Goal: Transaction & Acquisition: Subscribe to service/newsletter

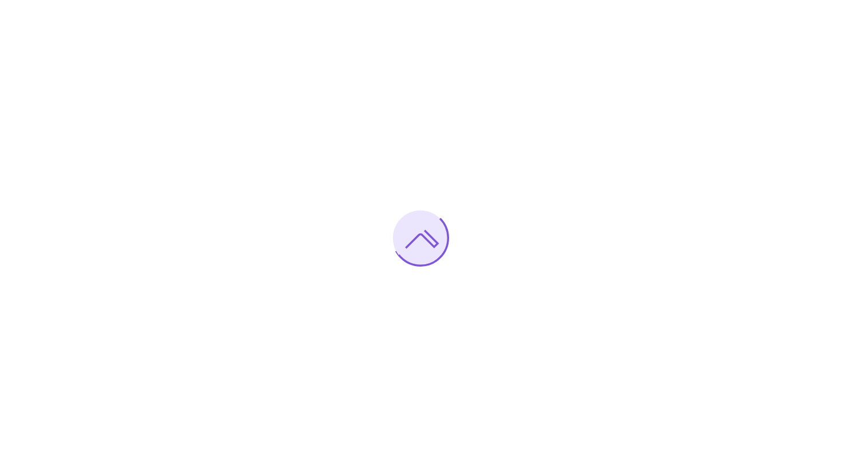
click at [114, 117] on div at bounding box center [420, 238] width 841 height 476
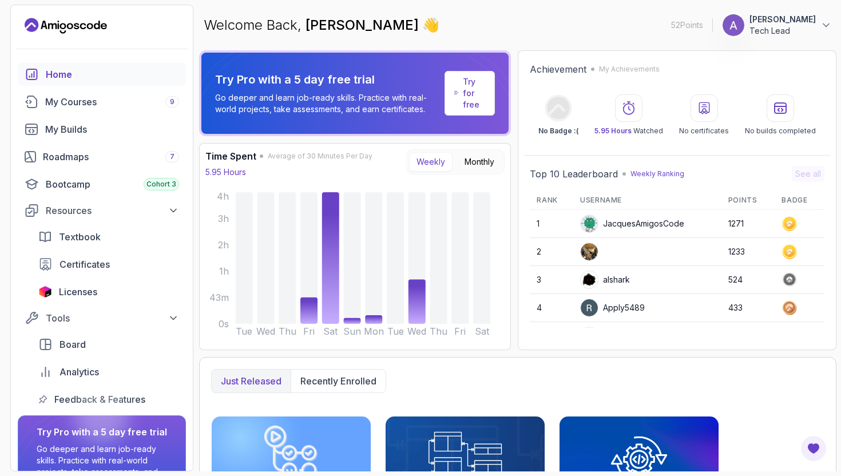
click at [788, 28] on p "Tech Lead" at bounding box center [782, 30] width 66 height 11
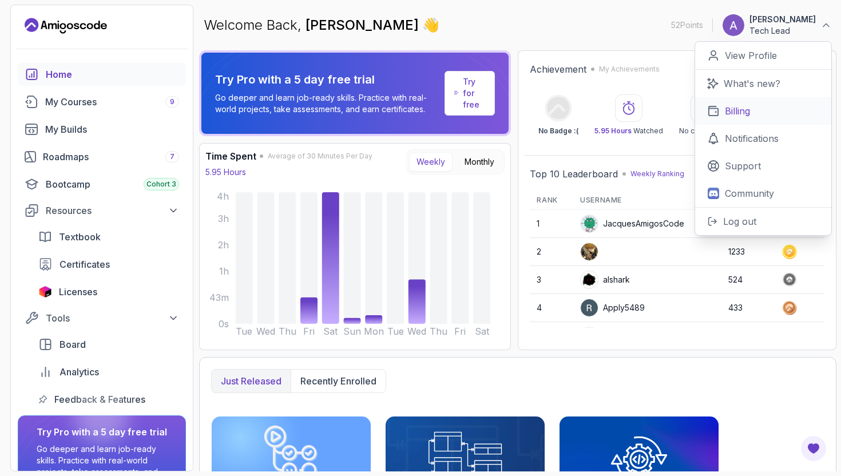
click at [751, 108] on link "Billing" at bounding box center [763, 110] width 136 height 27
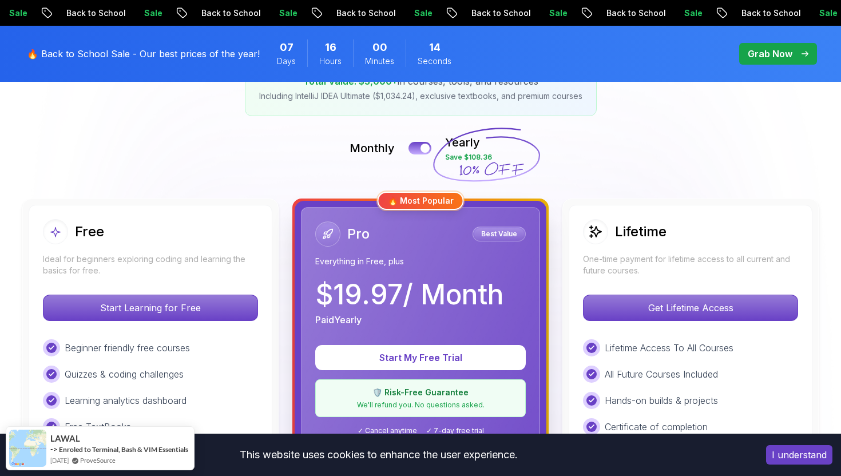
scroll to position [228, 0]
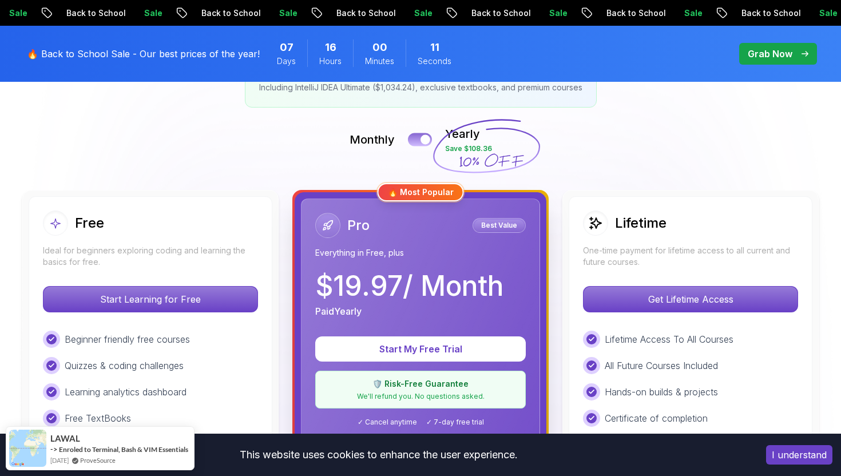
click at [427, 141] on div at bounding box center [425, 140] width 10 height 10
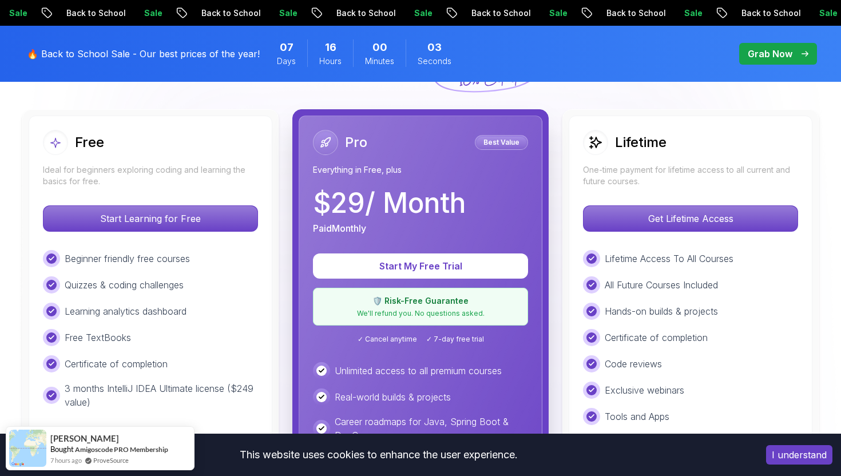
scroll to position [277, 0]
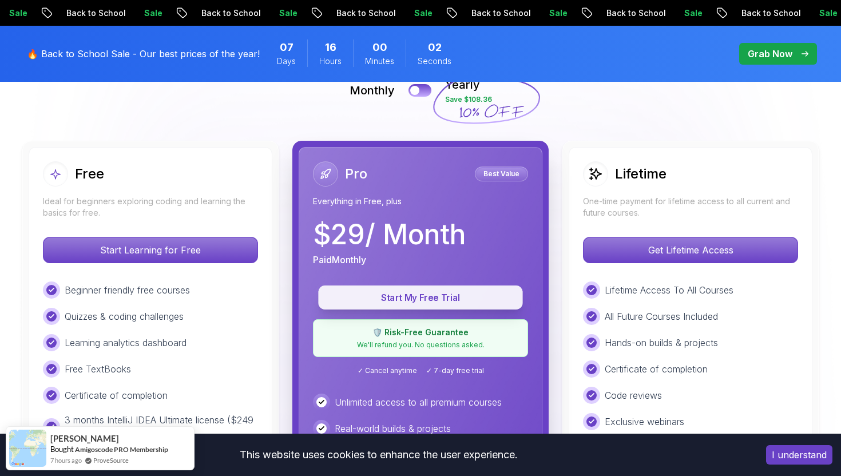
click at [440, 293] on p "Start My Free Trial" at bounding box center [420, 297] width 178 height 13
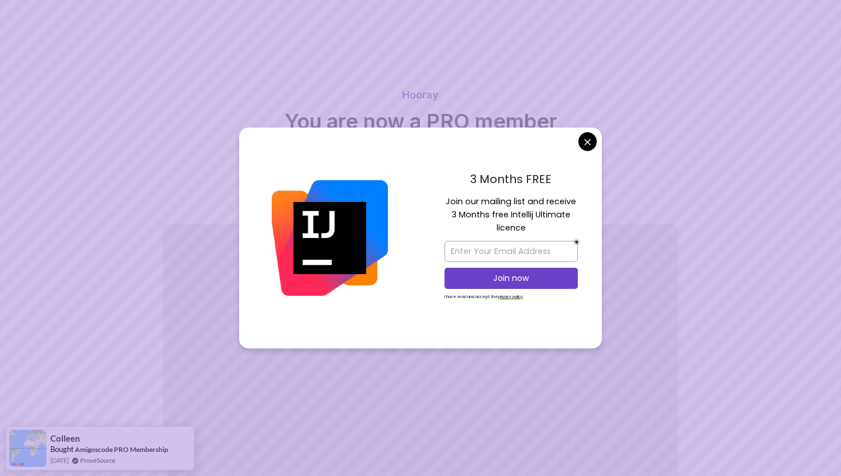
click at [587, 139] on body "Hooray You are now a PRO member You can access all the features and benefits of…" at bounding box center [420, 293] width 841 height 587
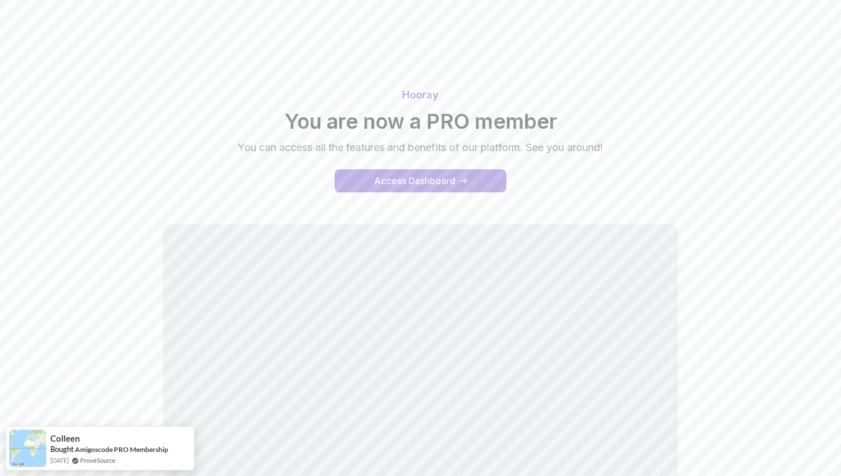
click at [428, 181] on div "Access Dashboard" at bounding box center [414, 181] width 81 height 14
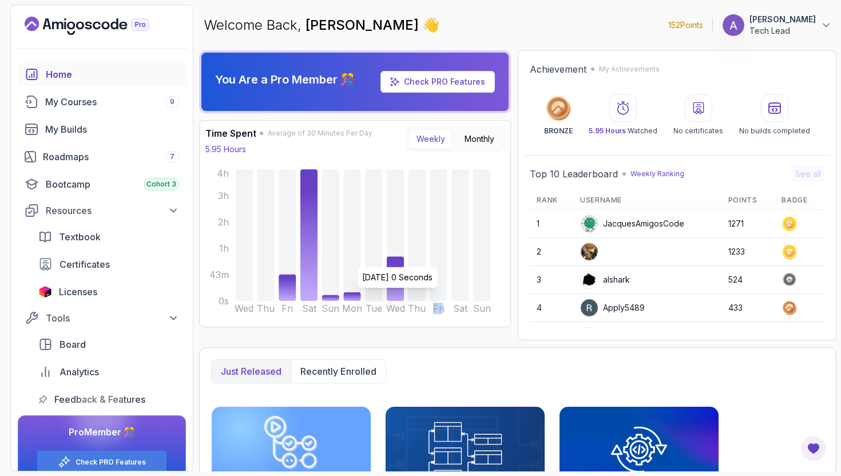
drag, startPoint x: 429, startPoint y: 183, endPoint x: 440, endPoint y: 316, distance: 133.2
click at [440, 316] on icon "Wed Thu Fri Sat Sun Mon Tue Wed Thu Fri Sat Sun 0s 43m 1h 2h 3h 4h" at bounding box center [345, 243] width 299 height 154
click at [82, 100] on div "My Courses 9" at bounding box center [112, 102] width 134 height 14
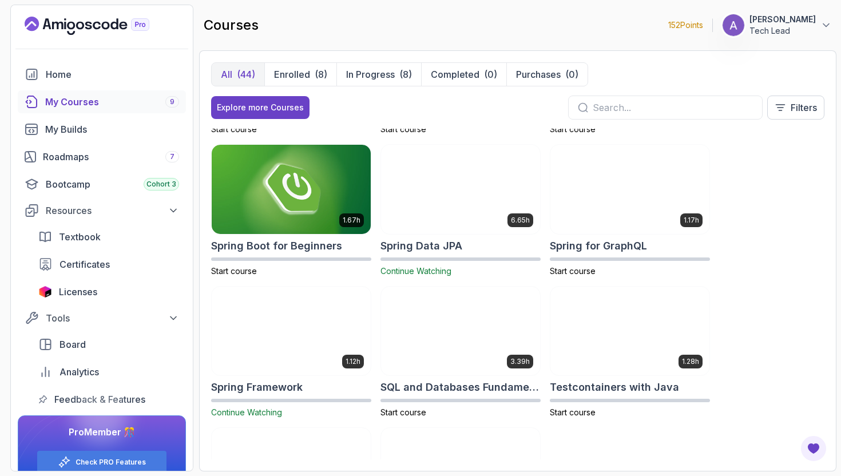
scroll to position [1686, 0]
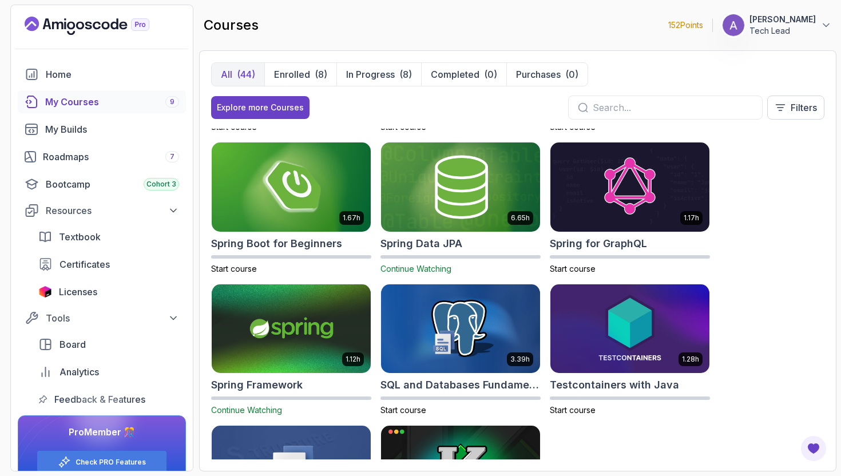
click at [412, 271] on span "Continue Watching" at bounding box center [415, 269] width 71 height 10
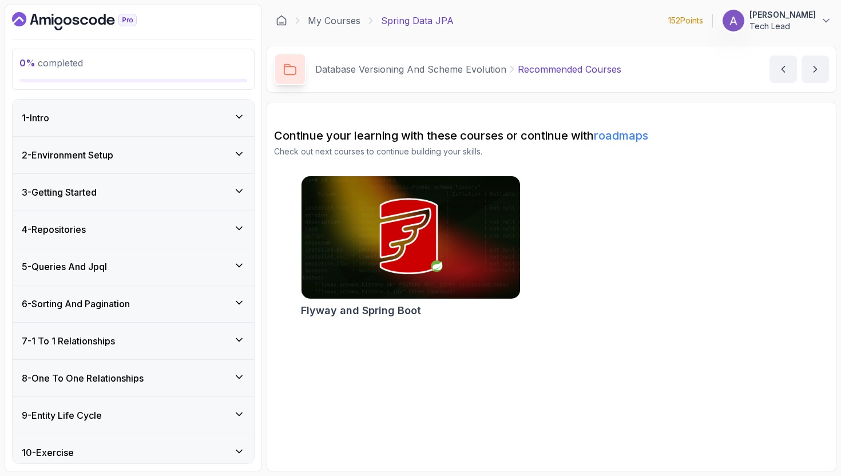
click at [134, 125] on div "1 - Intro" at bounding box center [133, 118] width 241 height 37
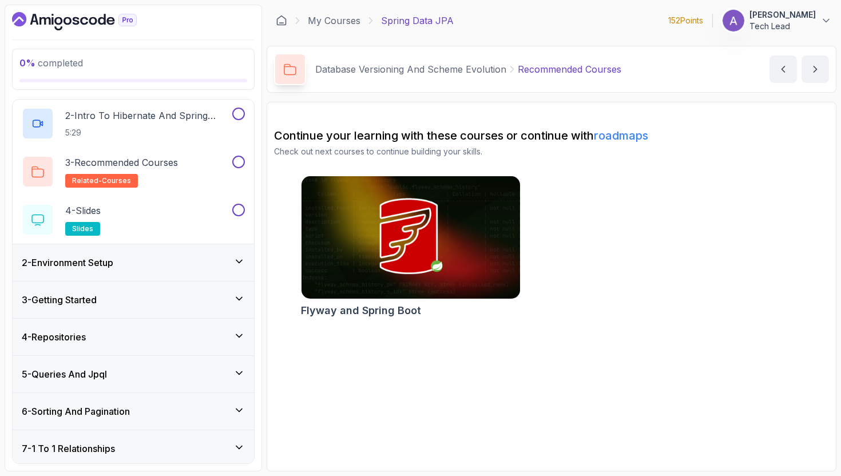
scroll to position [88, 0]
